Goal: Task Accomplishment & Management: Use online tool/utility

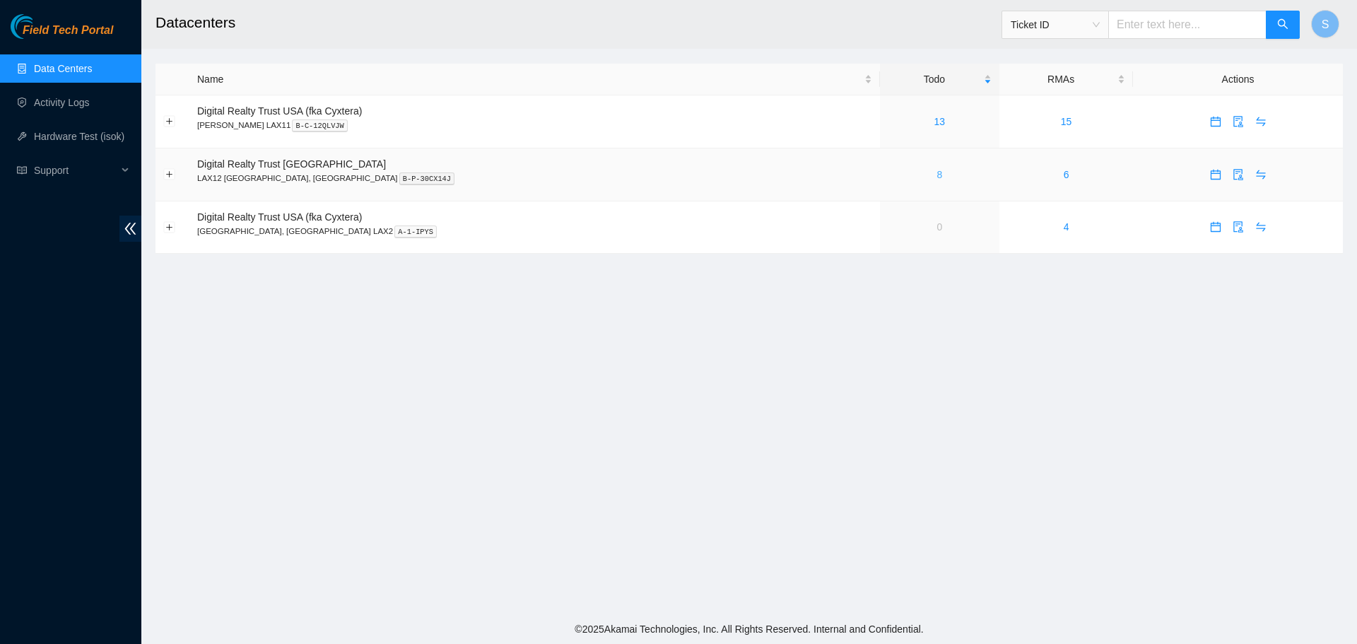
click at [936, 171] on link "8" at bounding box center [939, 174] width 6 height 11
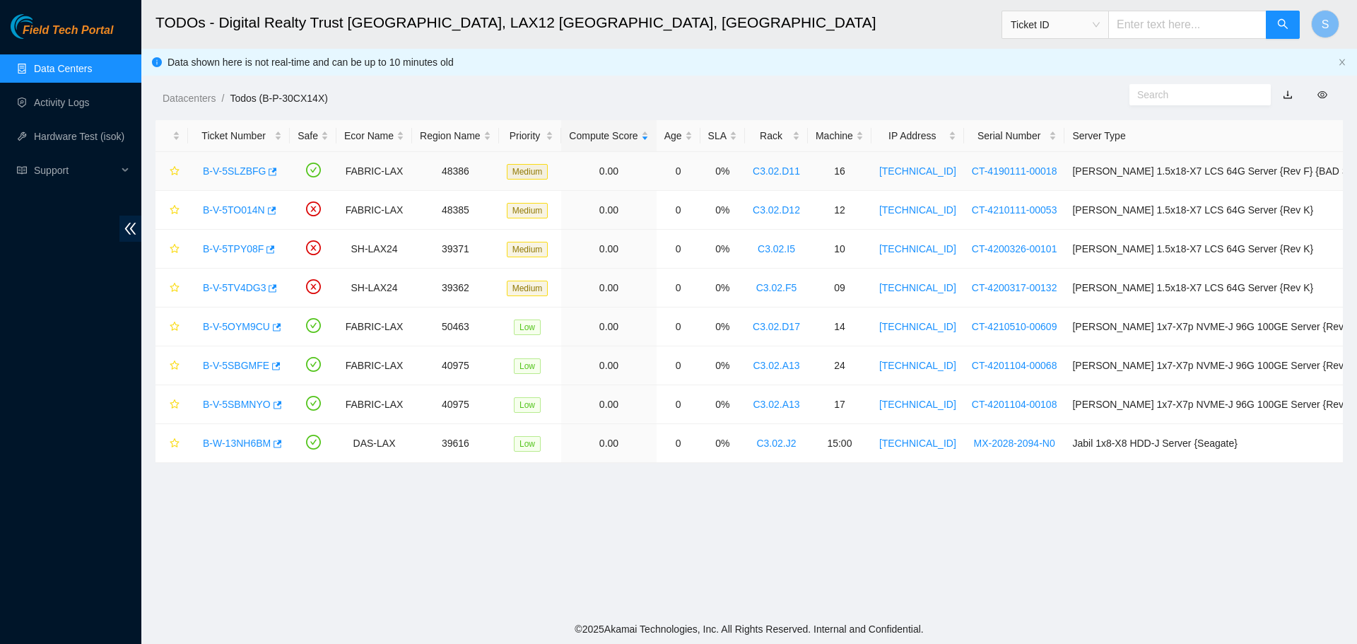
click at [227, 171] on link "B-V-5SLZBFG" at bounding box center [234, 170] width 63 height 11
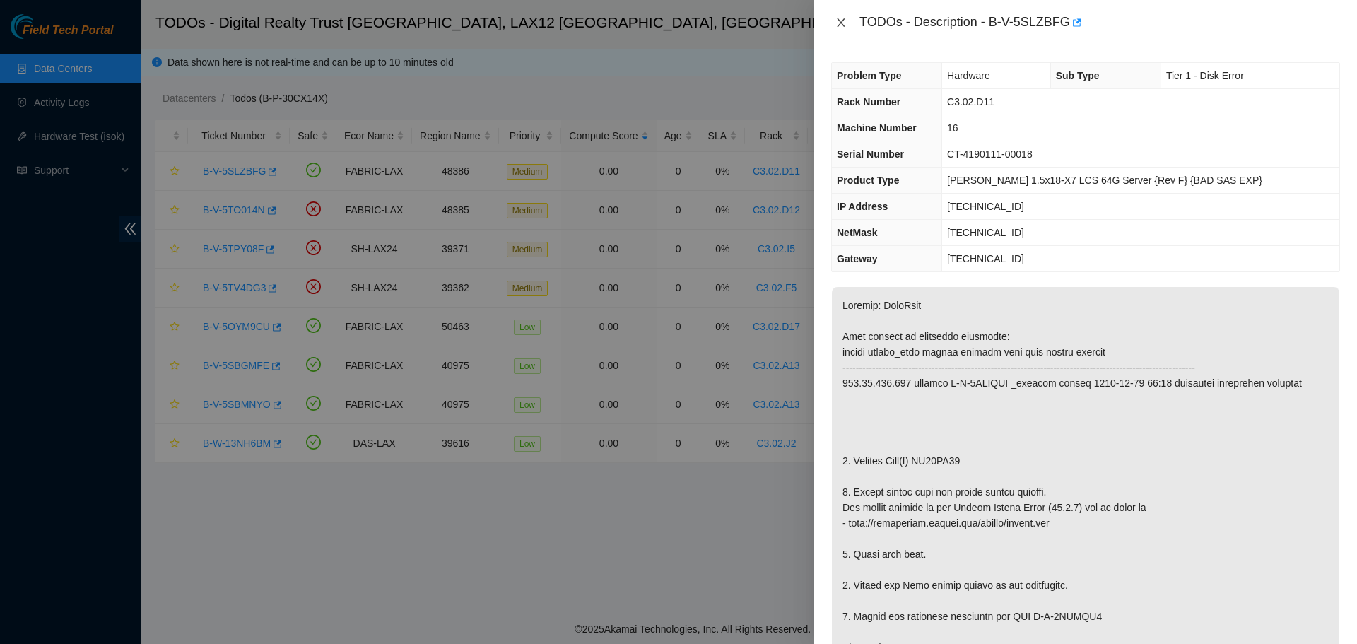
click at [847, 20] on button "Close" at bounding box center [841, 22] width 20 height 13
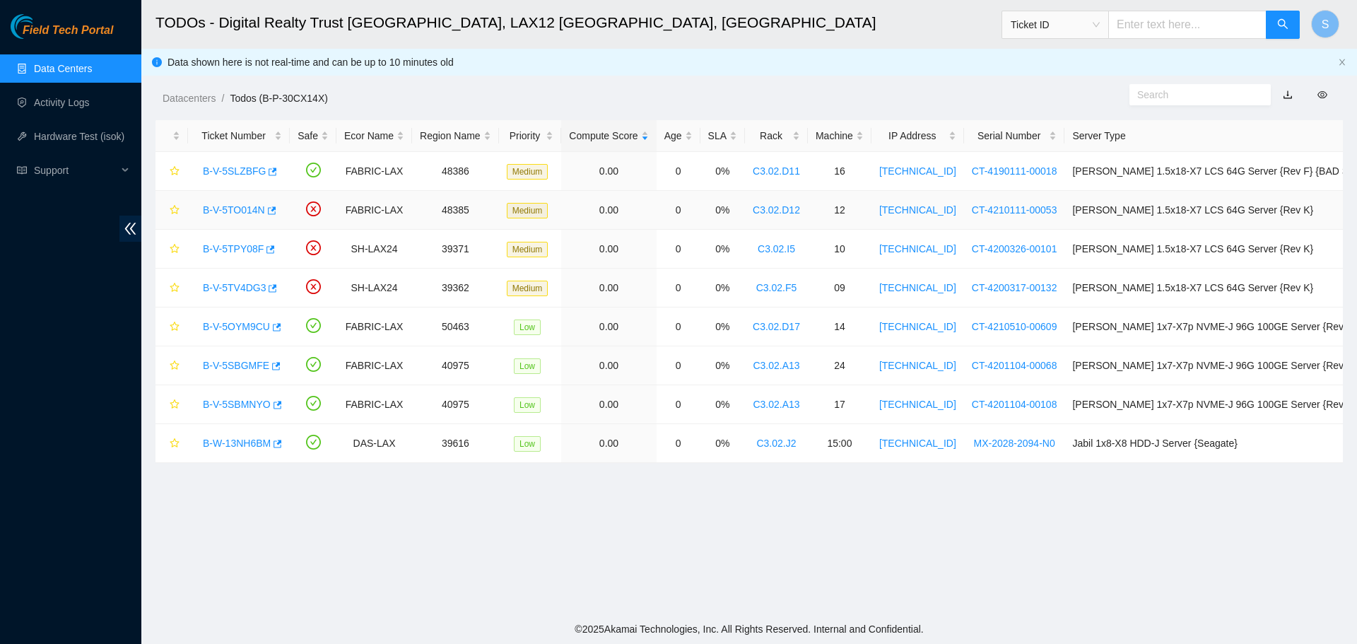
click at [246, 204] on link "B-V-5TO014N" at bounding box center [234, 209] width 62 height 11
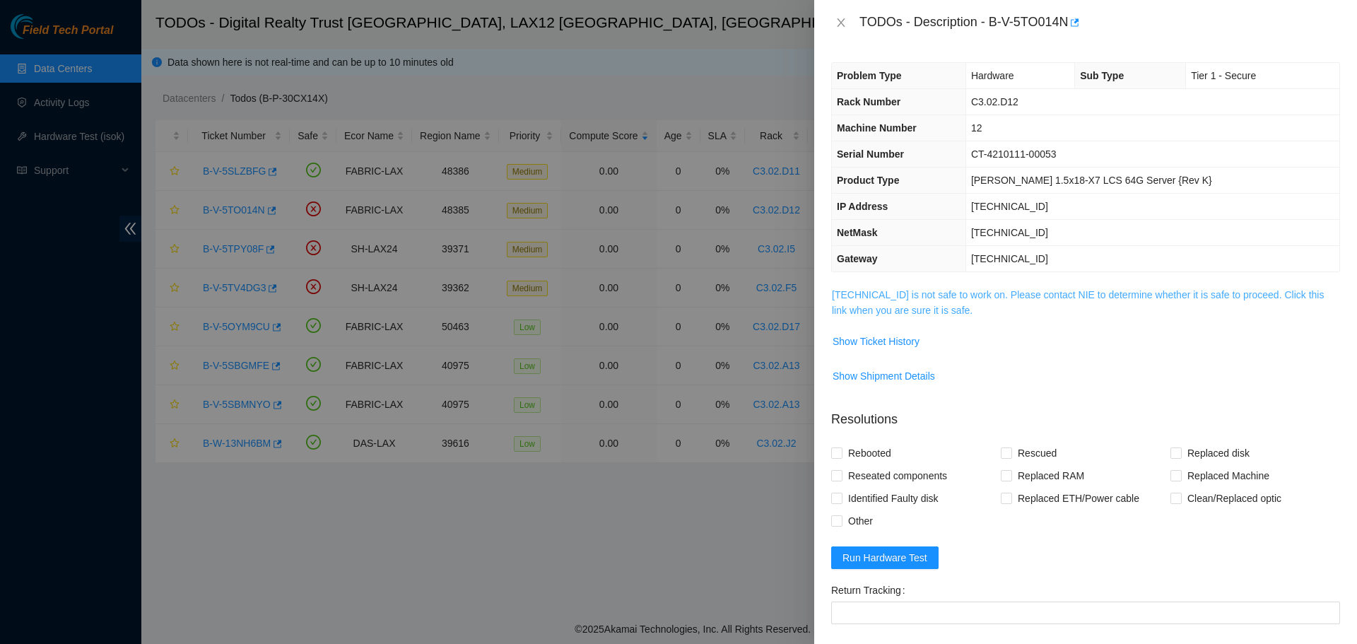
click at [969, 293] on link "[TECHNICAL_ID] is not safe to work on. Please contact NIE to determine whether …" at bounding box center [1078, 302] width 492 height 27
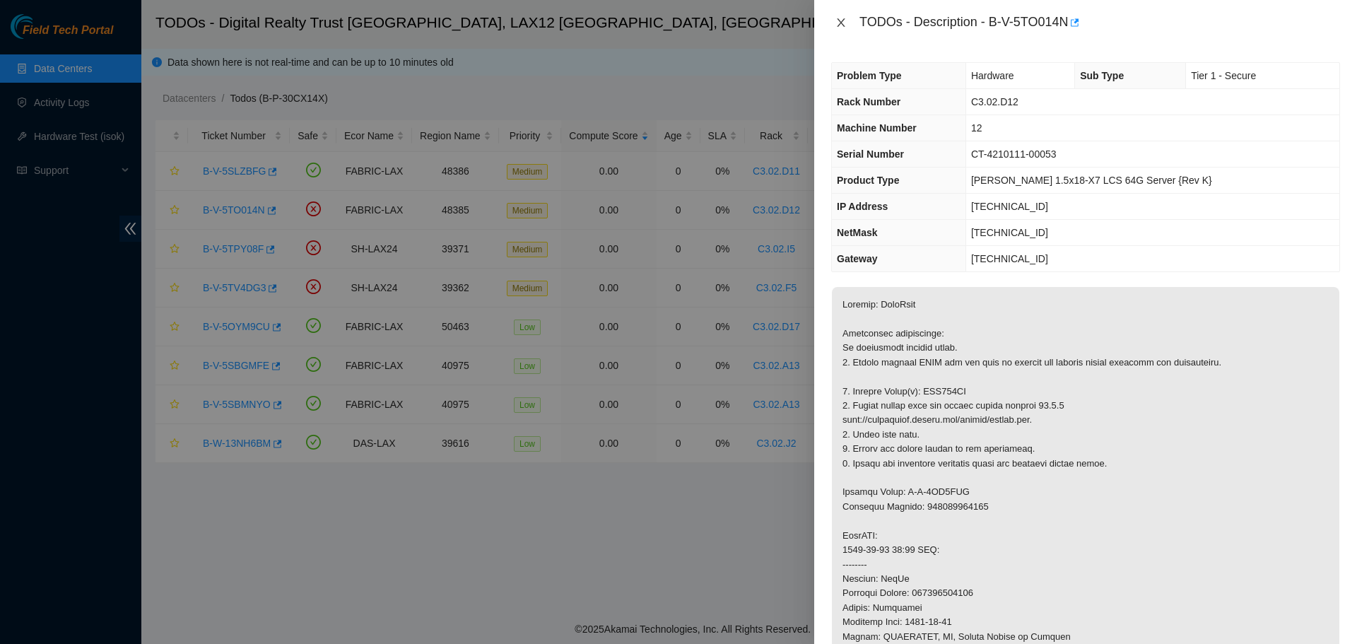
click at [848, 23] on button "Close" at bounding box center [841, 22] width 20 height 13
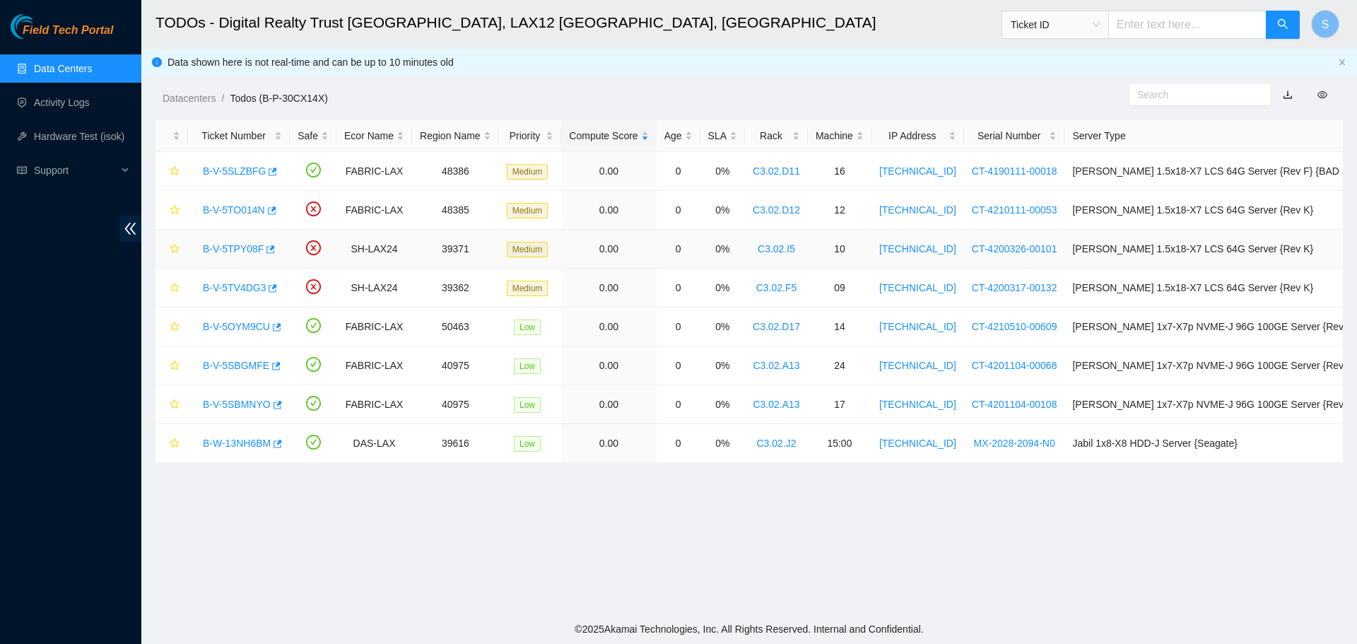
click at [242, 247] on link "B-V-5TPY08F" at bounding box center [233, 248] width 61 height 11
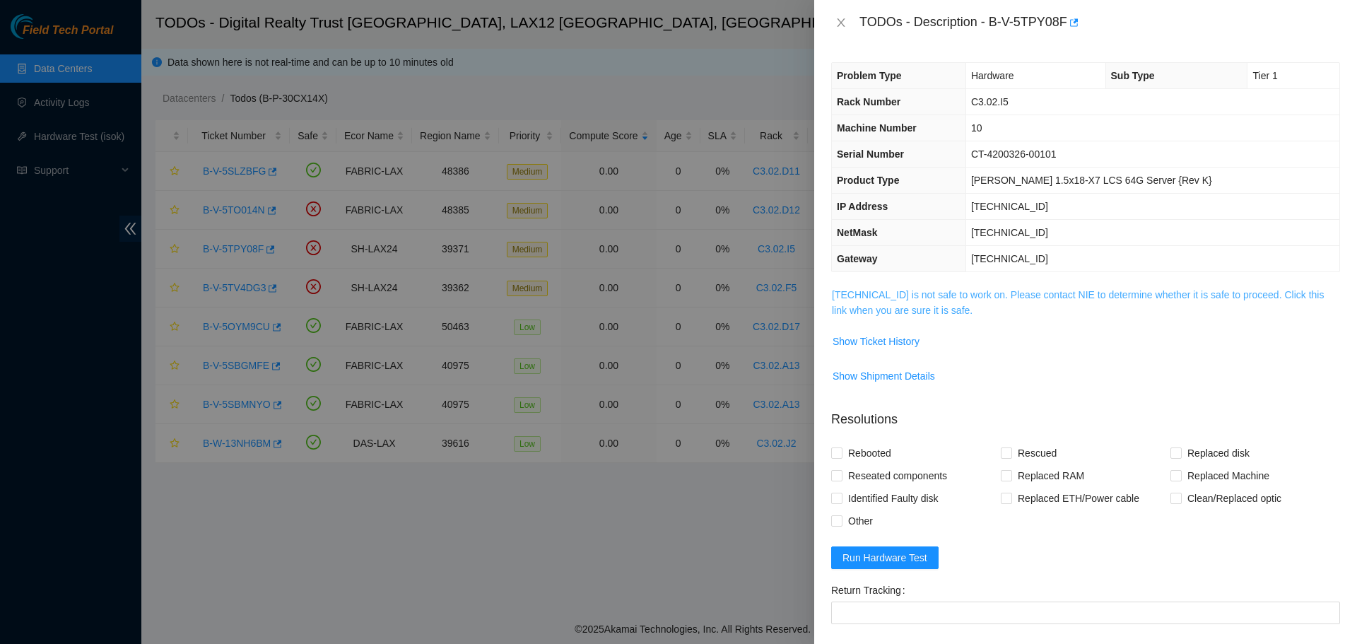
click at [881, 293] on link "[TECHNICAL_ID] is not safe to work on. Please contact NIE to determine whether …" at bounding box center [1078, 302] width 492 height 27
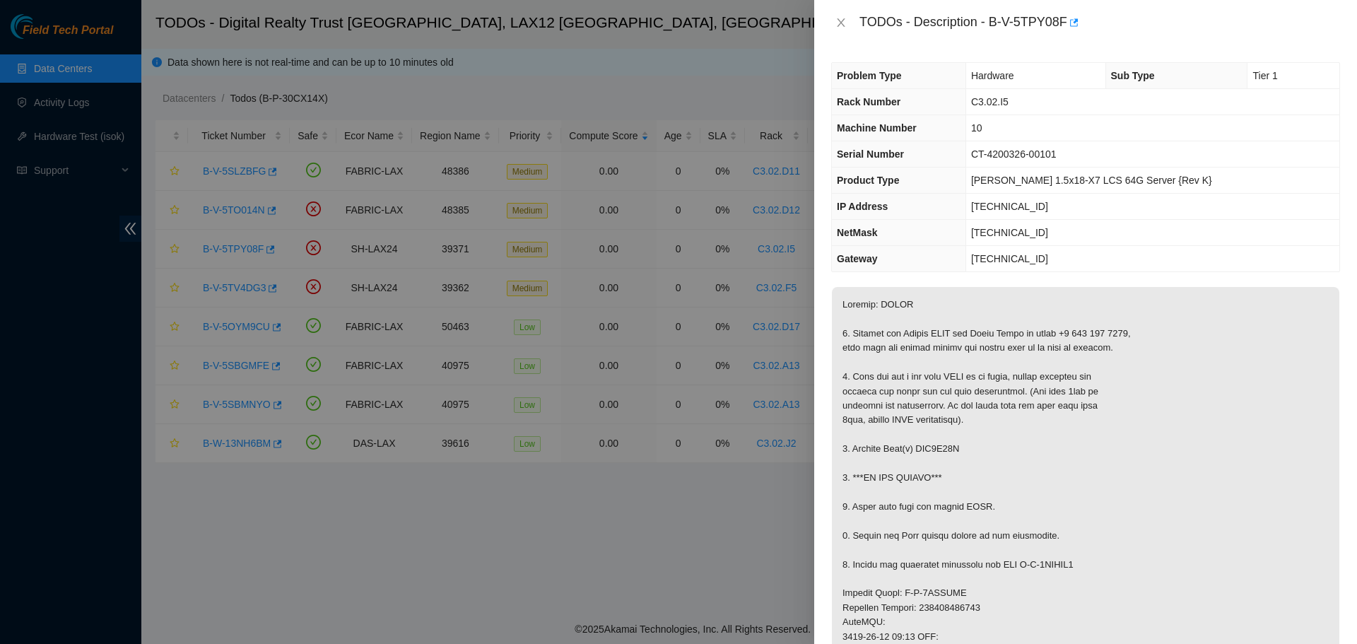
click at [851, 19] on div "TODOs - Description - B-V-5TPY08F" at bounding box center [1085, 22] width 509 height 23
click at [838, 25] on icon "close" at bounding box center [840, 22] width 11 height 11
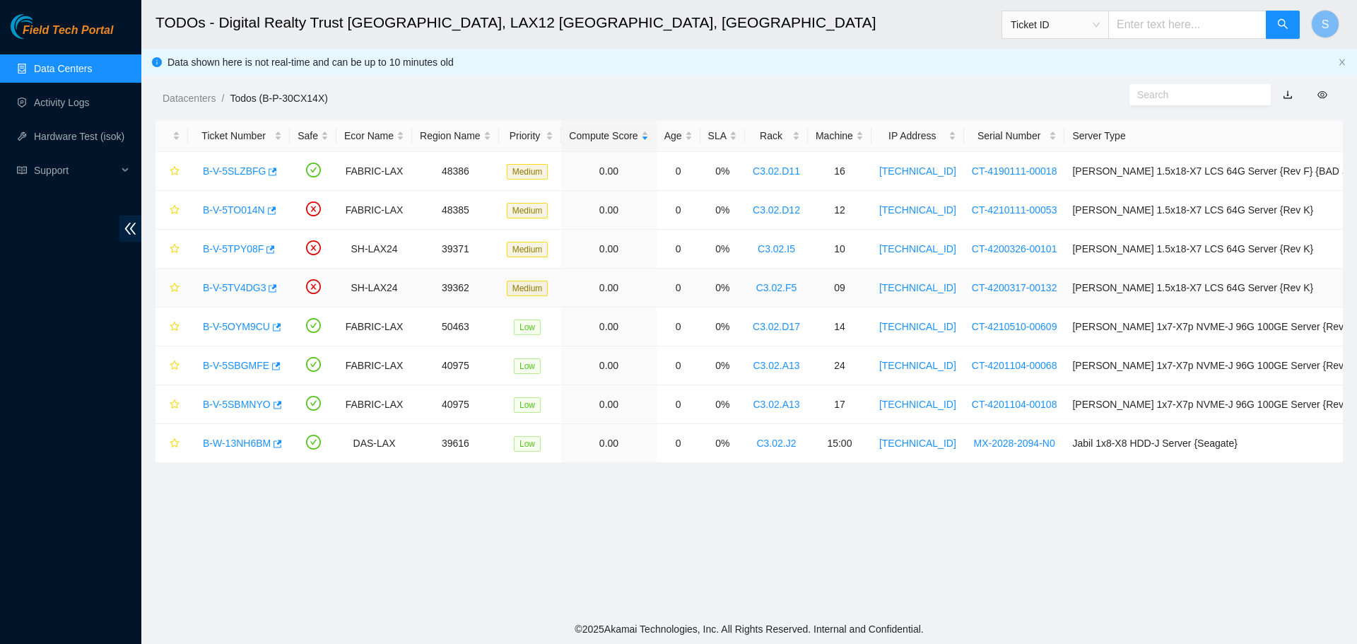
click at [263, 285] on link "B-V-5TV4DG3" at bounding box center [234, 287] width 63 height 11
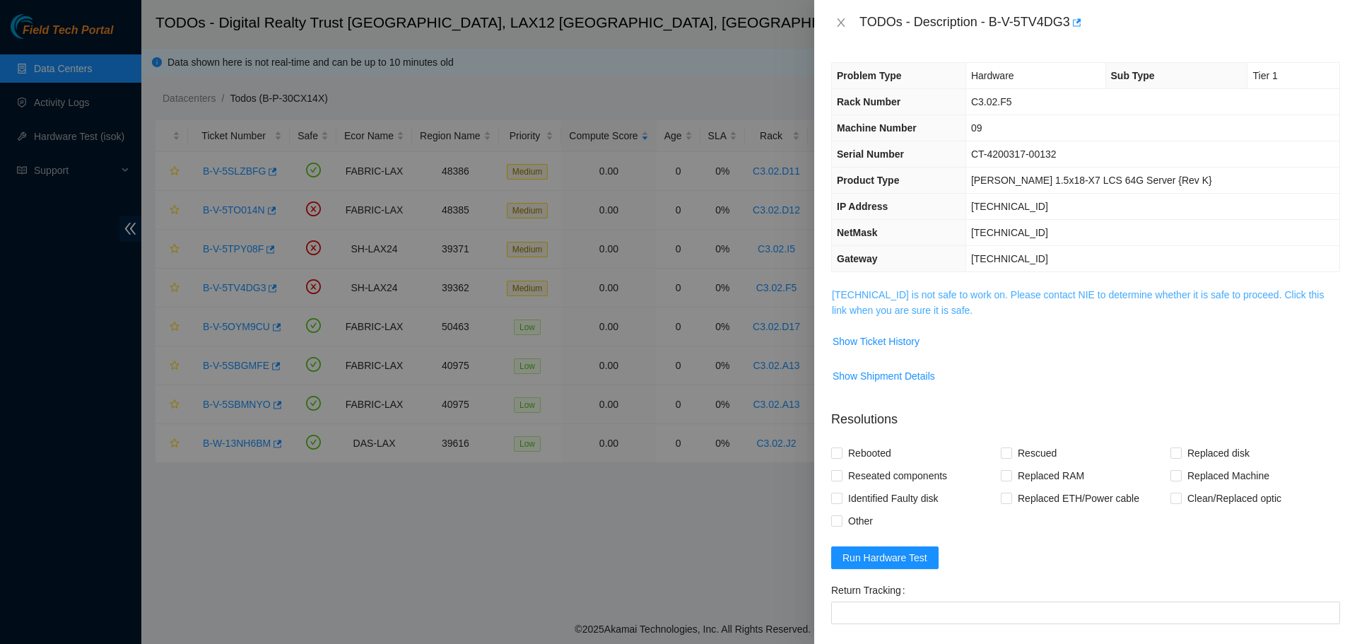
click at [901, 295] on link "[TECHNICAL_ID] is not safe to work on. Please contact NIE to determine whether …" at bounding box center [1078, 302] width 492 height 27
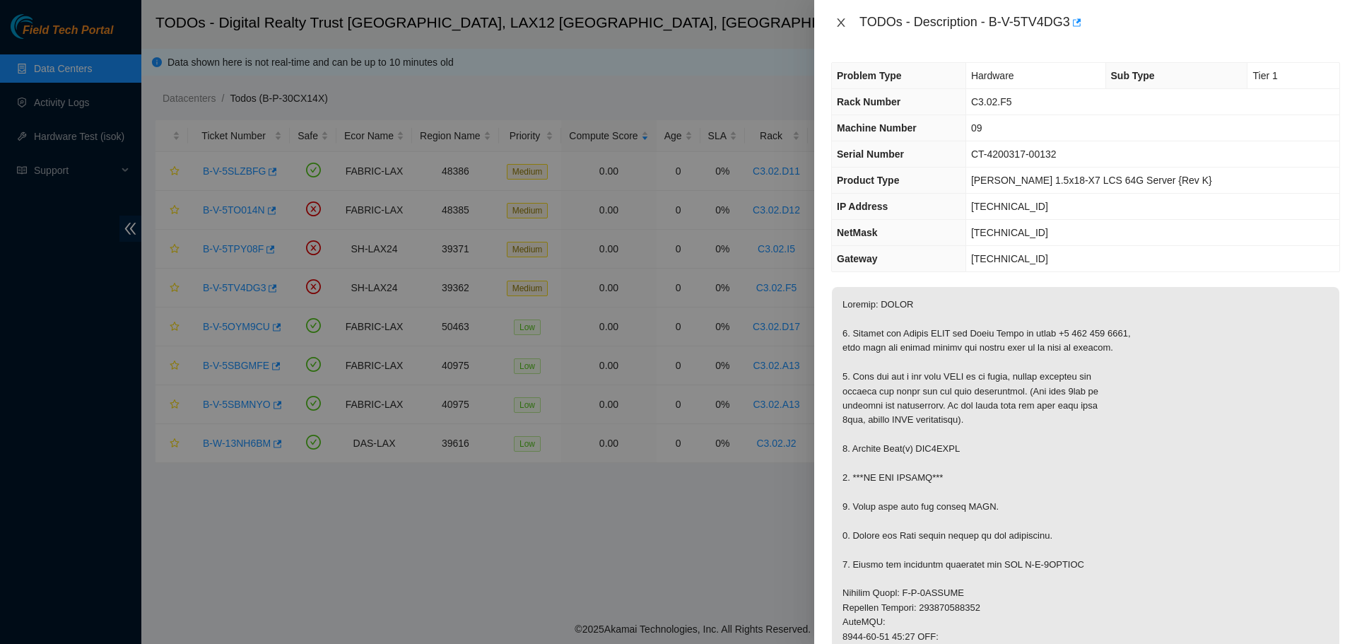
click at [841, 22] on icon "close" at bounding box center [841, 22] width 8 height 8
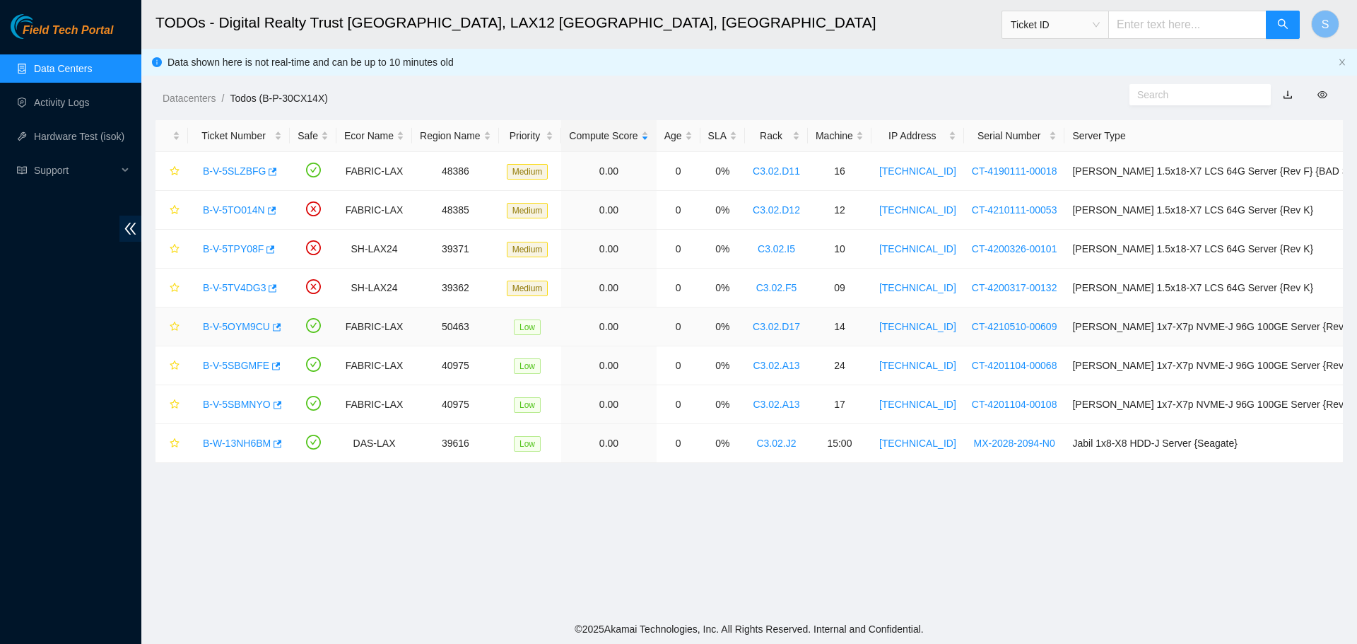
click at [245, 327] on link "B-V-5OYM9CU" at bounding box center [236, 326] width 67 height 11
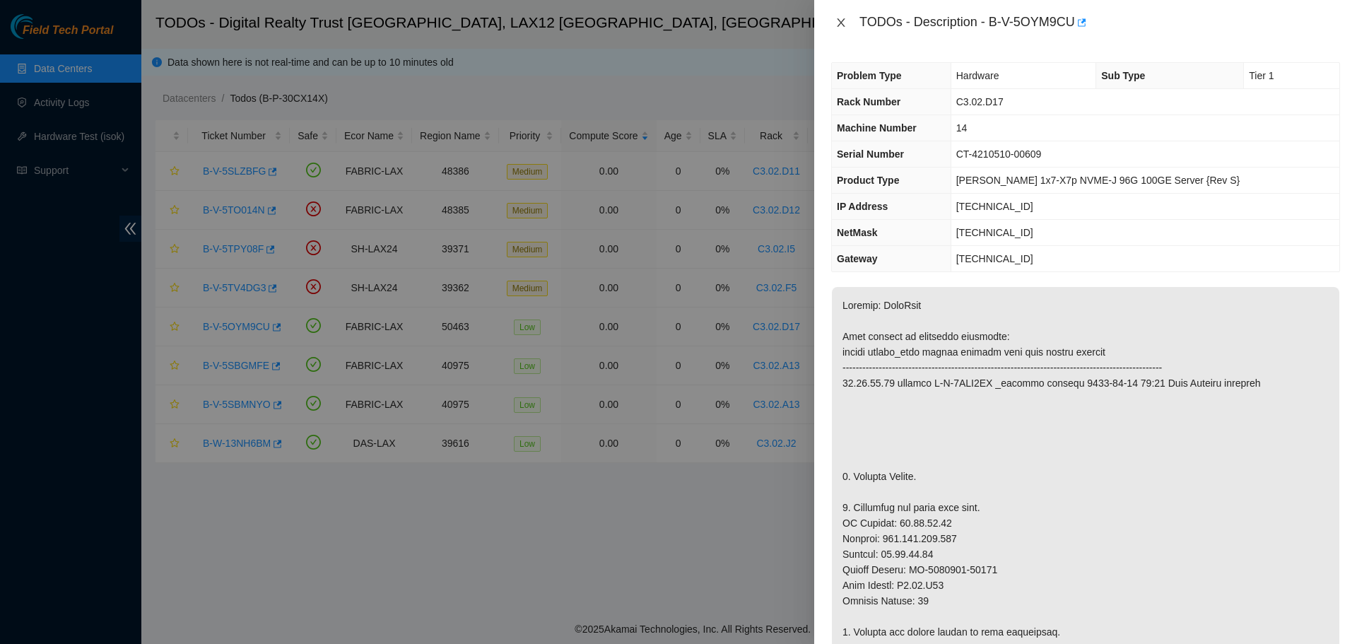
click at [847, 23] on button "Close" at bounding box center [841, 22] width 20 height 13
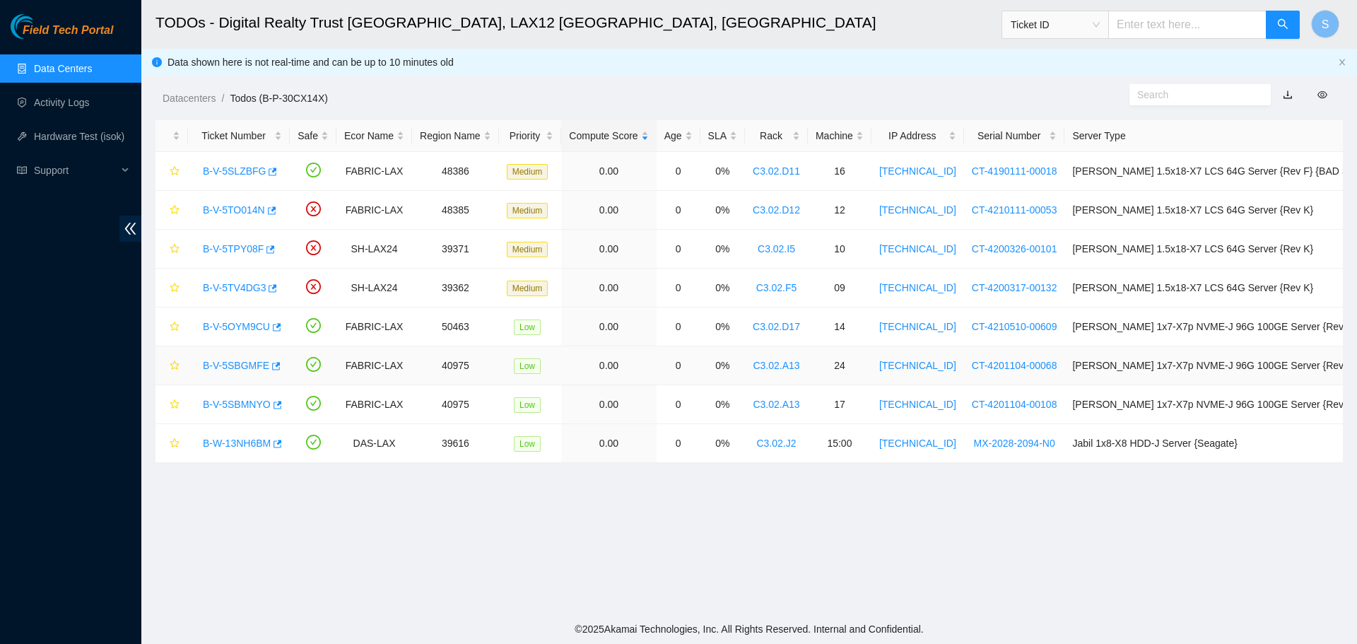
click at [236, 362] on link "B-V-5SBGMFE" at bounding box center [236, 365] width 66 height 11
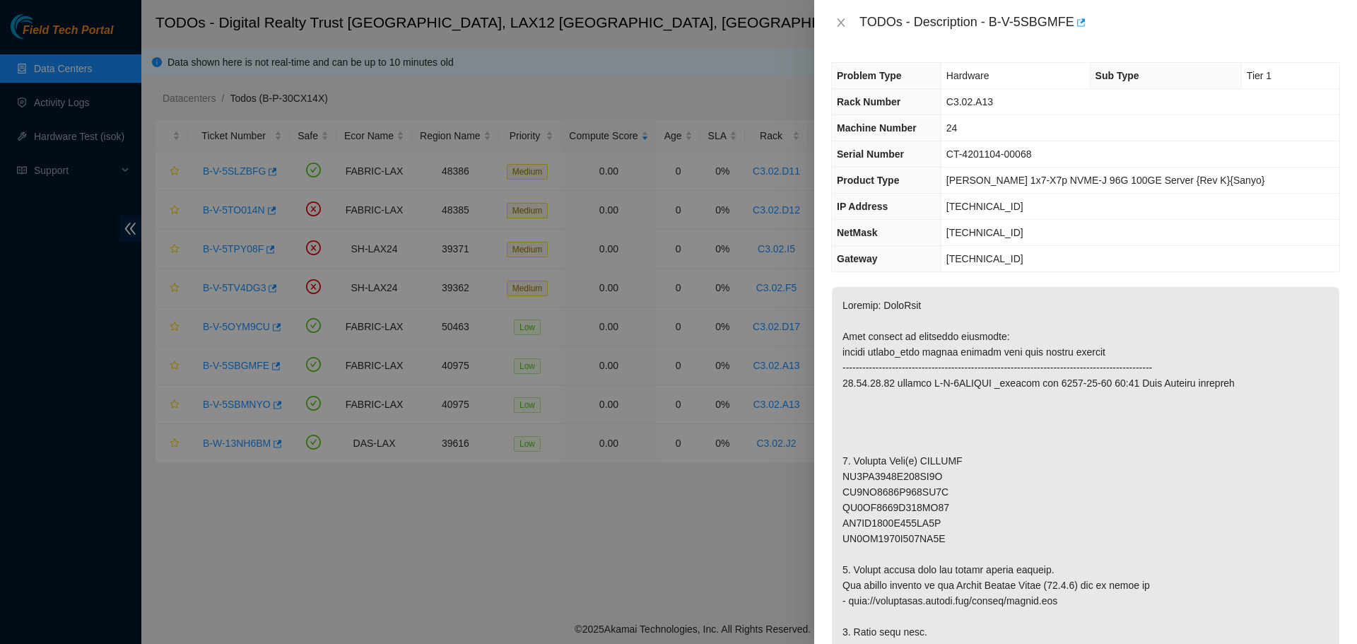
click at [838, 30] on div "TODOs - Description - B-V-5SBGMFE" at bounding box center [1085, 22] width 509 height 23
click at [840, 18] on div "TODOs - Description - B-V-5SBGMFE" at bounding box center [1085, 22] width 509 height 23
click at [840, 18] on icon "close" at bounding box center [840, 22] width 11 height 11
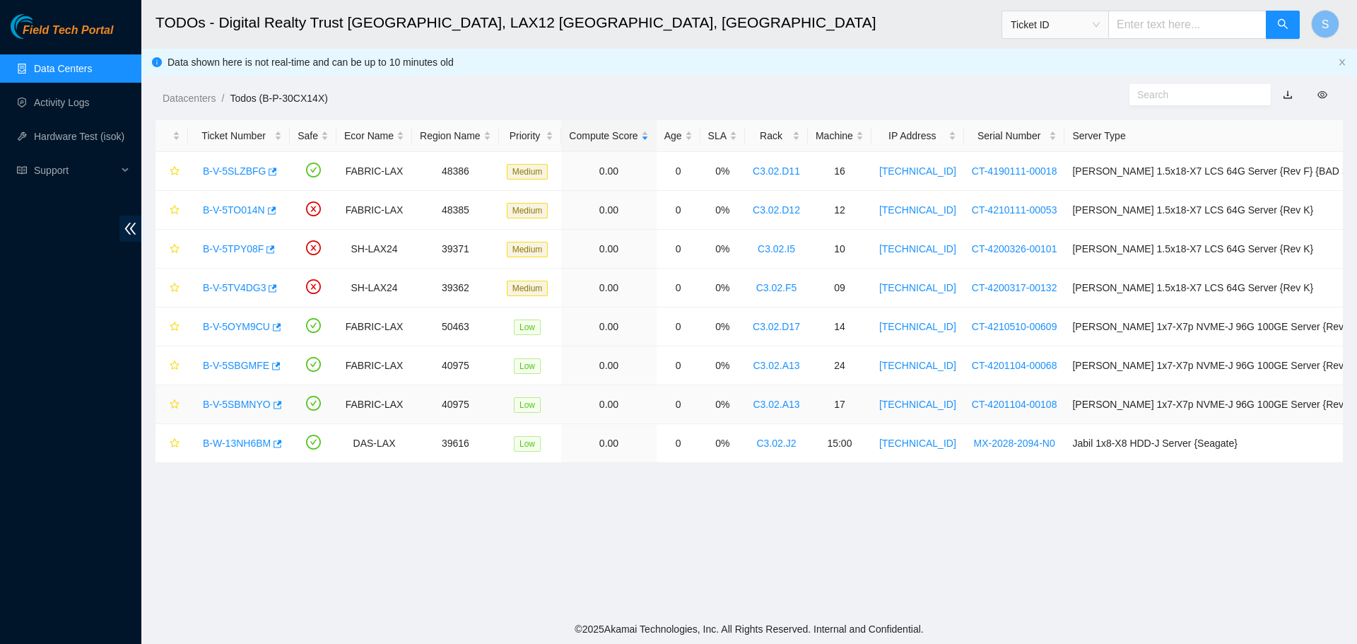
click at [206, 408] on link "B-V-5SBMNYO" at bounding box center [237, 404] width 68 height 11
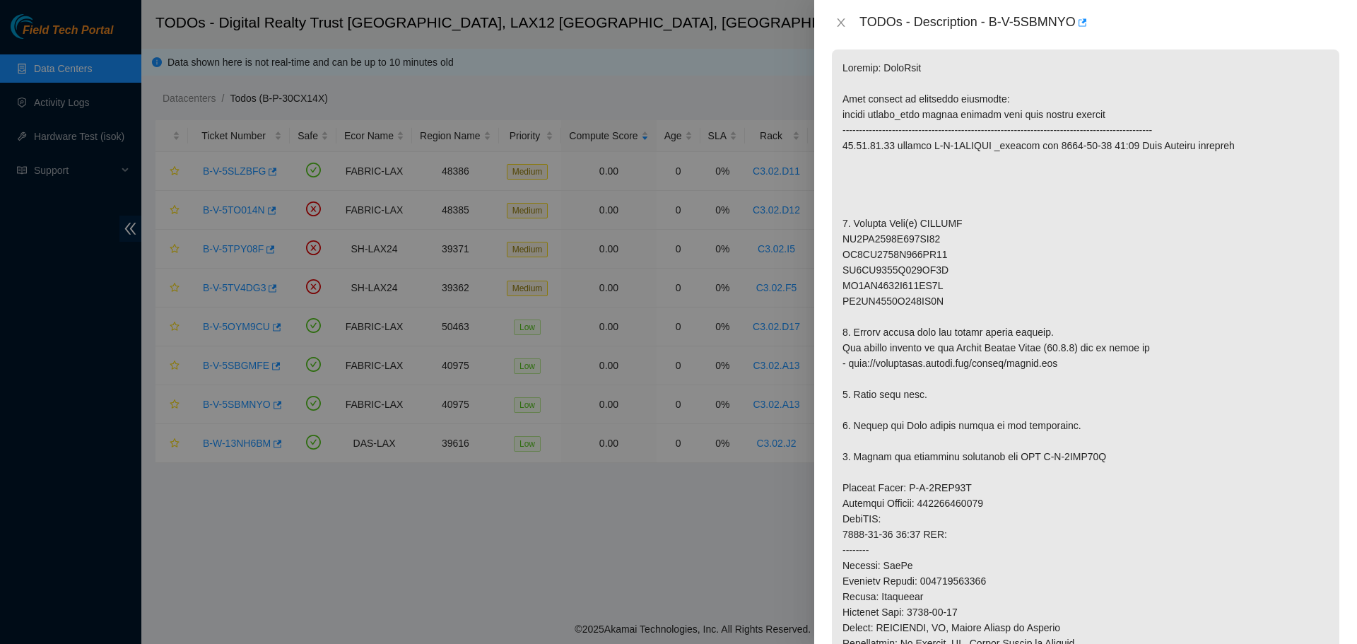
scroll to position [283, 0]
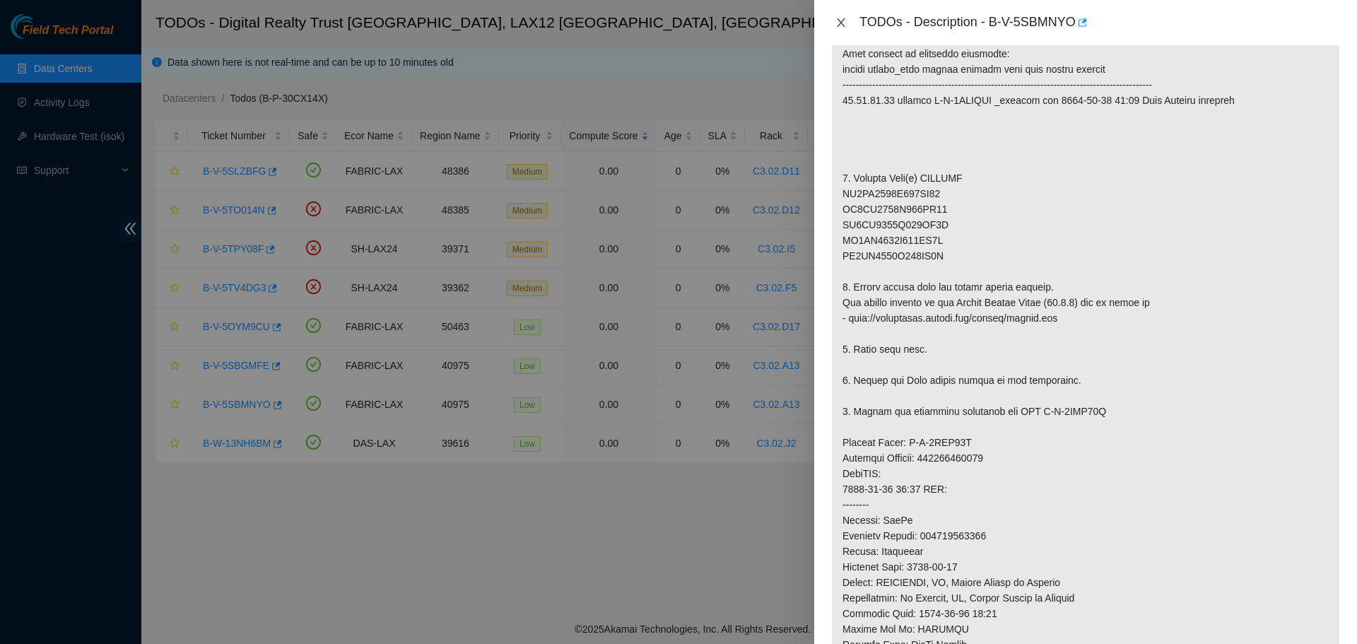
click at [847, 23] on button "Close" at bounding box center [841, 22] width 20 height 13
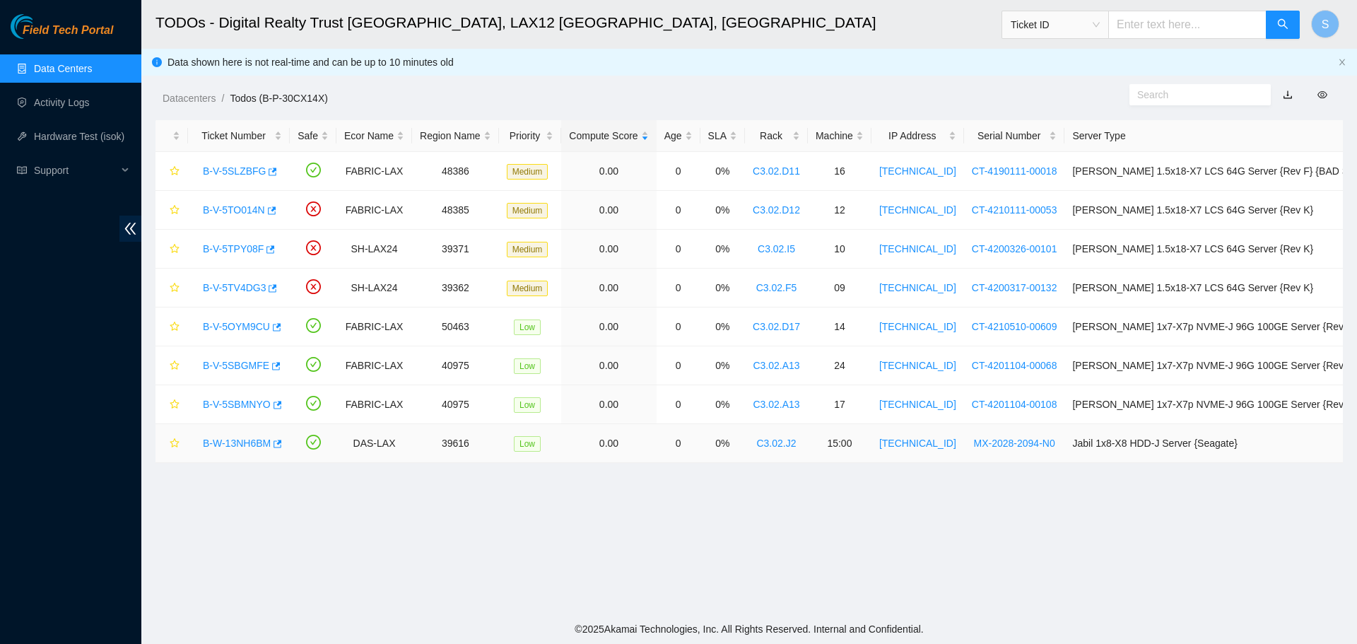
drag, startPoint x: 255, startPoint y: 439, endPoint x: 273, endPoint y: 437, distance: 18.4
click at [255, 439] on link "B-W-13NH6BM" at bounding box center [237, 442] width 68 height 11
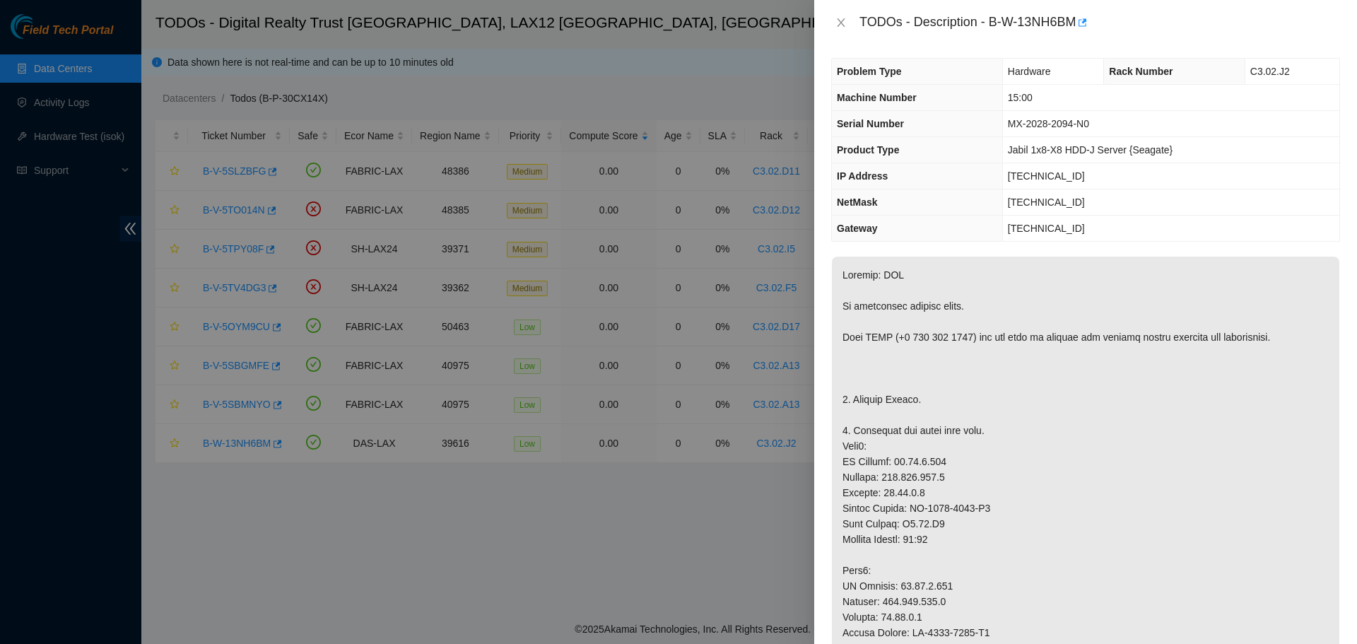
scroll to position [0, 0]
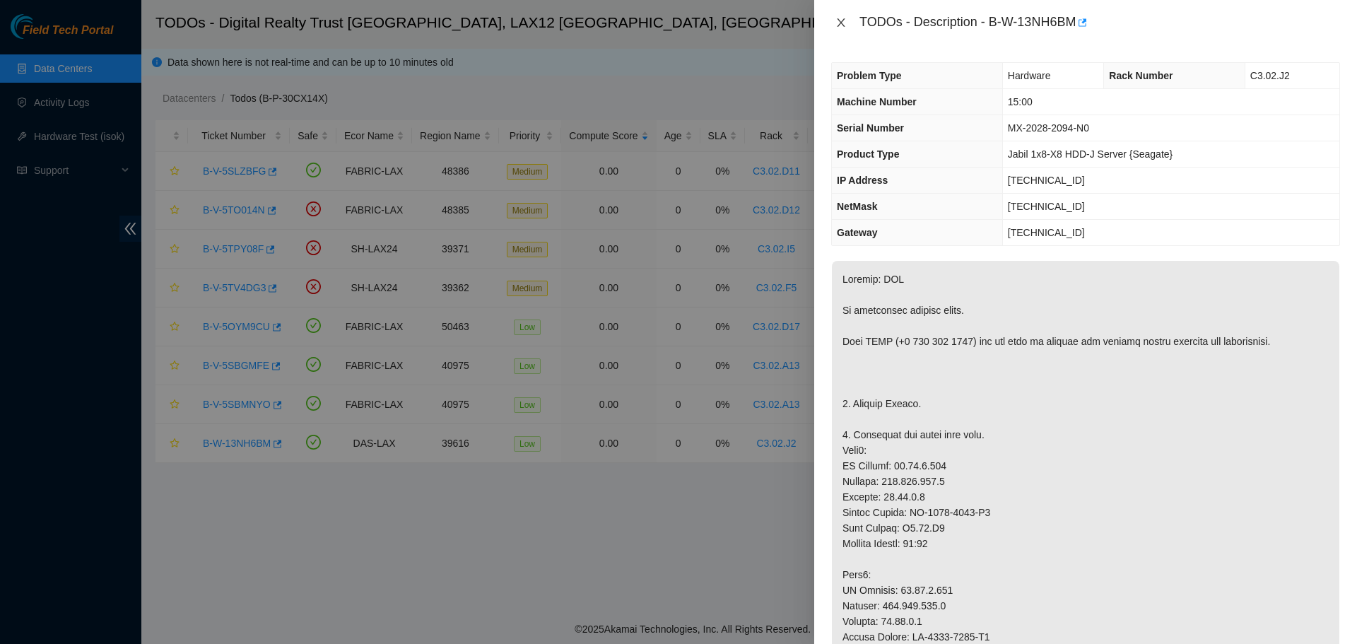
click at [842, 25] on icon "close" at bounding box center [840, 22] width 11 height 11
